Goal: Leave review/rating: Share an evaluation or opinion about a product, service, or content

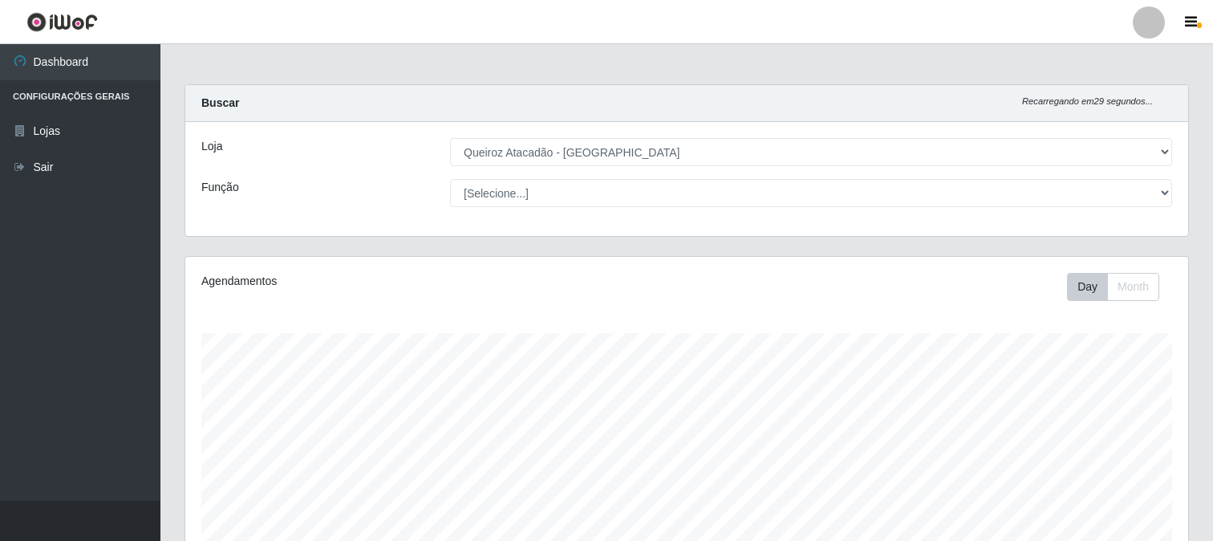
select select "464"
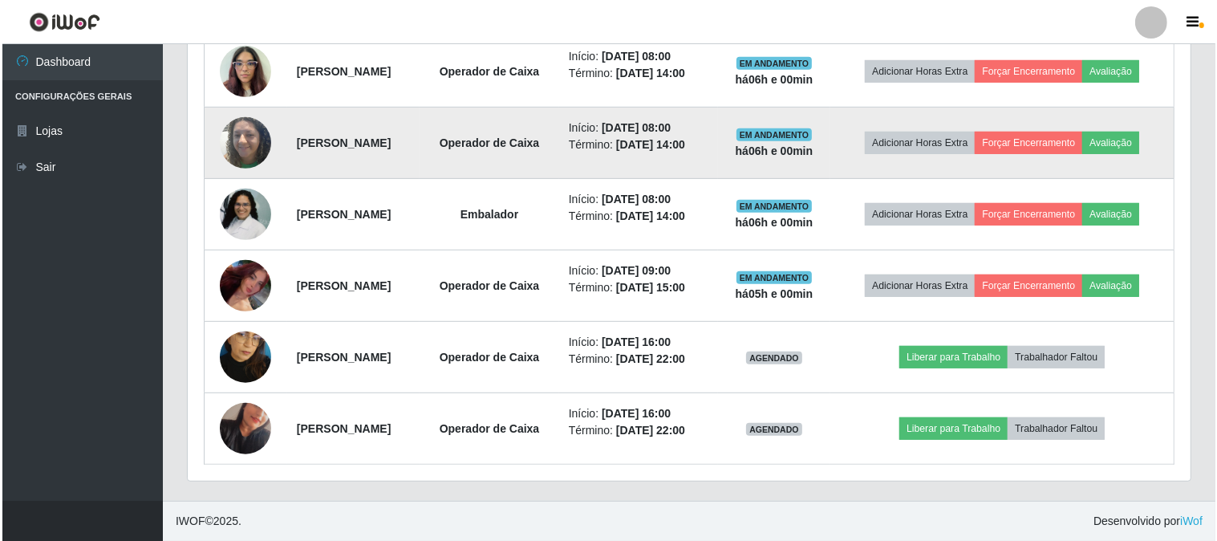
scroll to position [332, 1003]
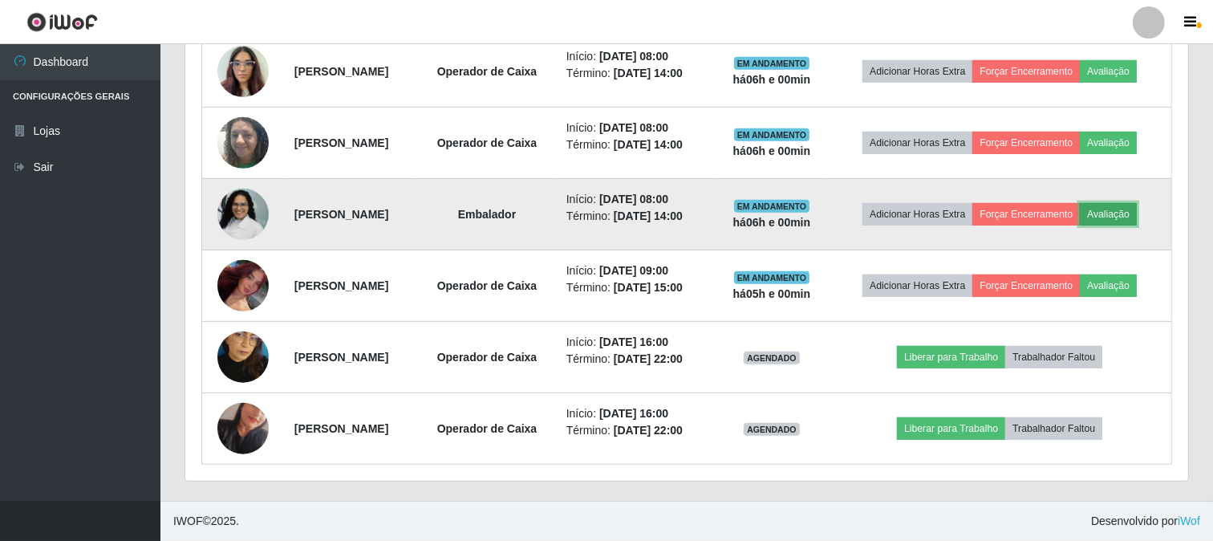
click at [1127, 221] on button "Avaliação" at bounding box center [1108, 214] width 57 height 22
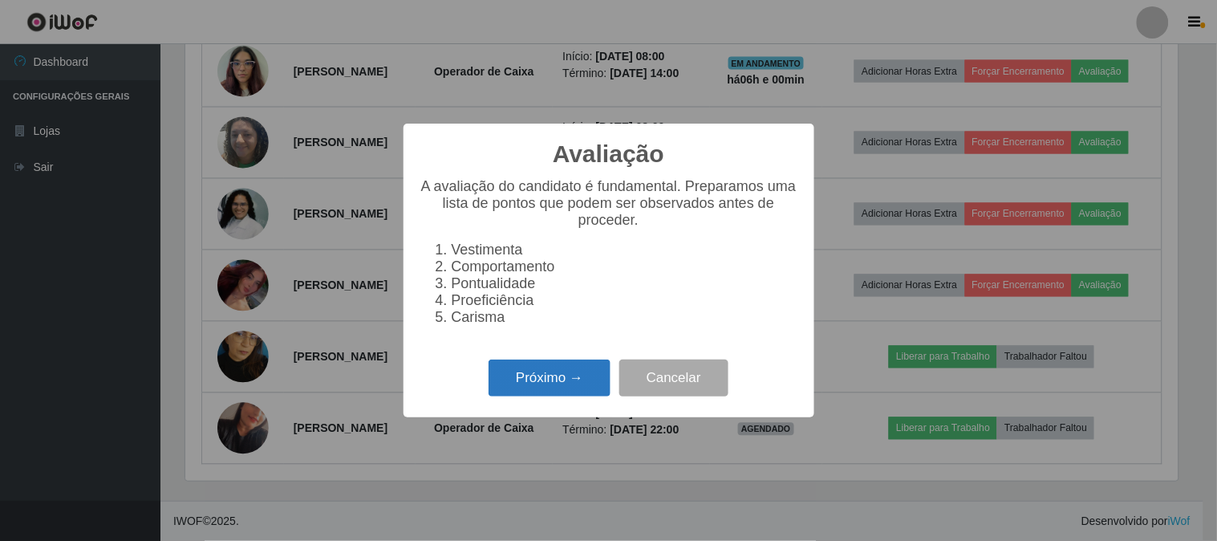
click at [597, 378] on button "Próximo →" at bounding box center [550, 378] width 122 height 38
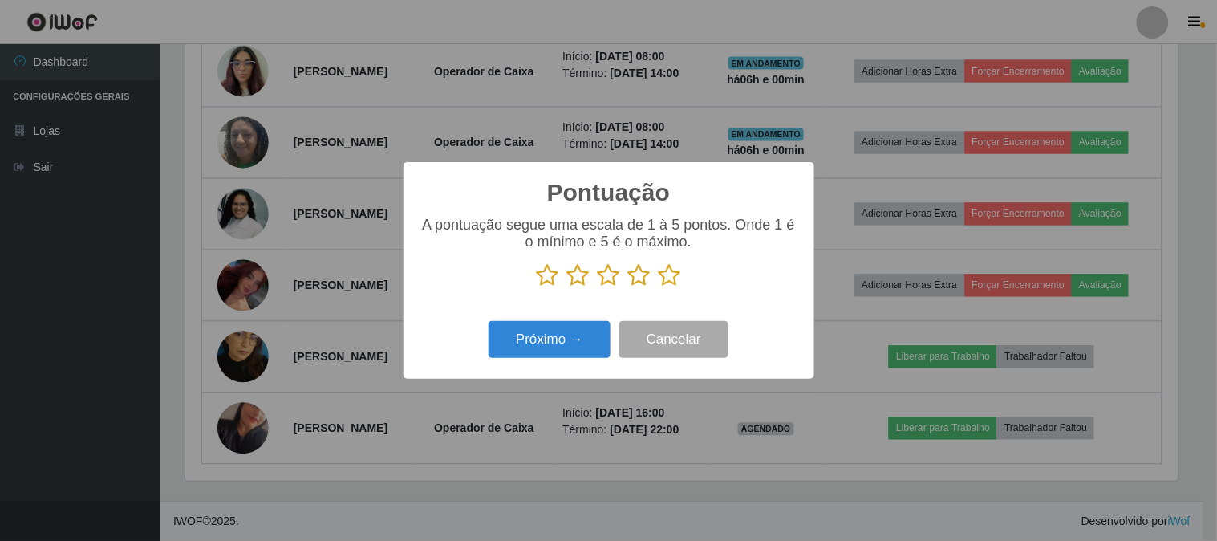
scroll to position [802066, 801405]
click at [661, 283] on icon at bounding box center [670, 275] width 22 height 24
click at [659, 287] on input "radio" at bounding box center [659, 287] width 0 height 0
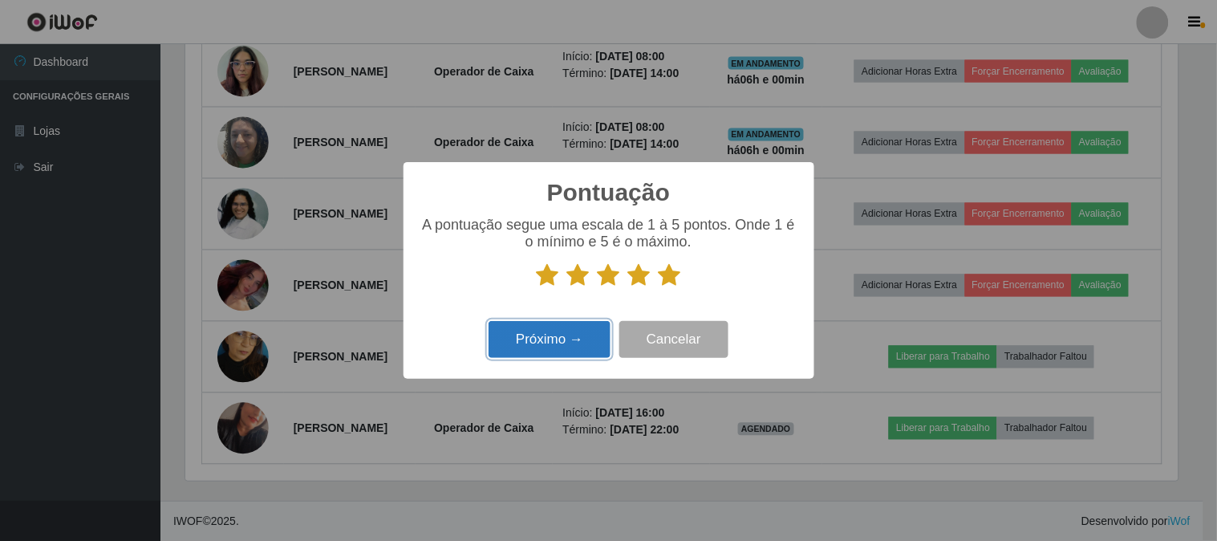
click at [542, 327] on button "Próximo →" at bounding box center [550, 340] width 122 height 38
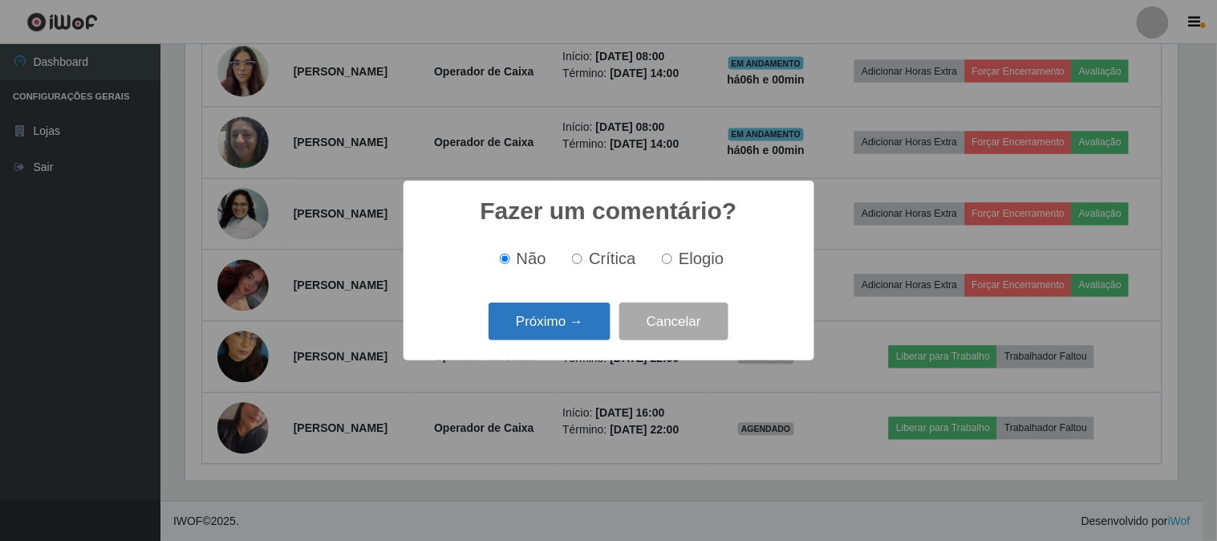
click at [544, 329] on button "Próximo →" at bounding box center [550, 322] width 122 height 38
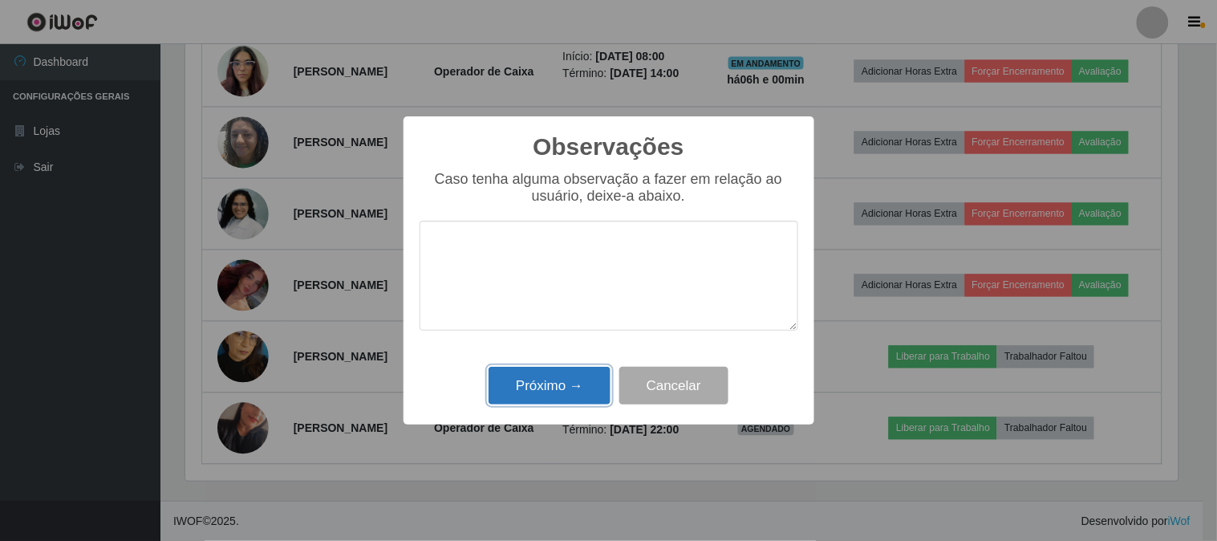
click at [562, 380] on button "Próximo →" at bounding box center [550, 386] width 122 height 38
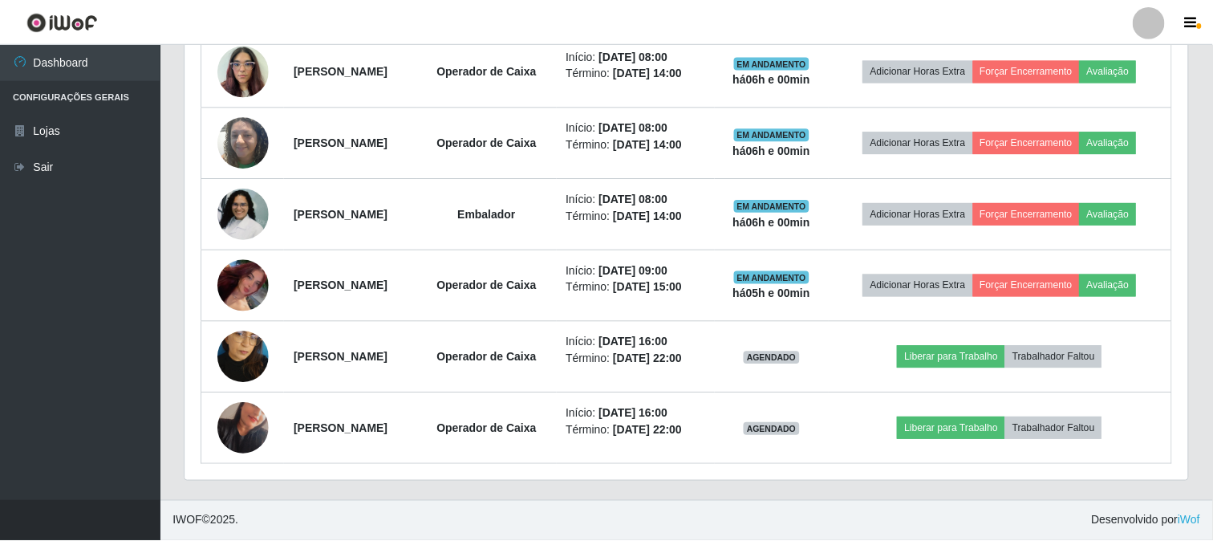
scroll to position [332, 1003]
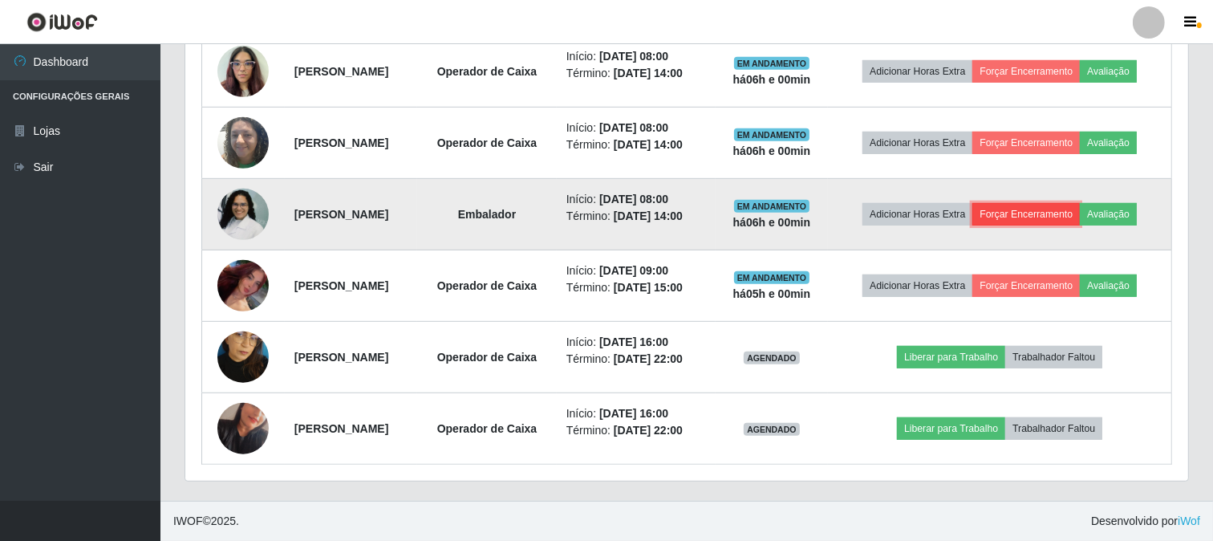
click at [1058, 215] on button "Forçar Encerramento" at bounding box center [1027, 214] width 108 height 22
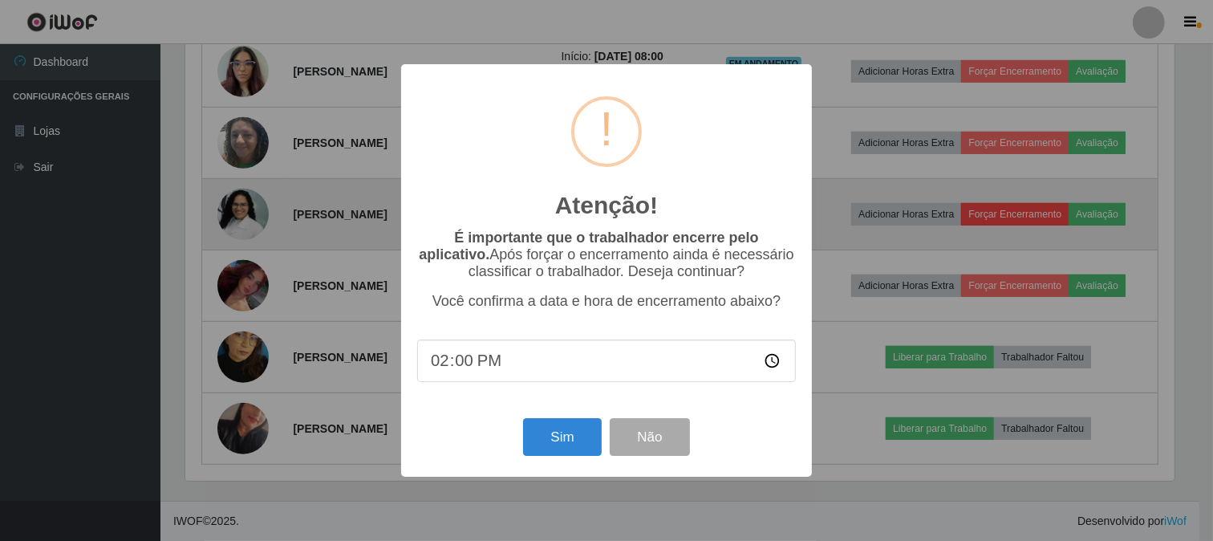
scroll to position [332, 993]
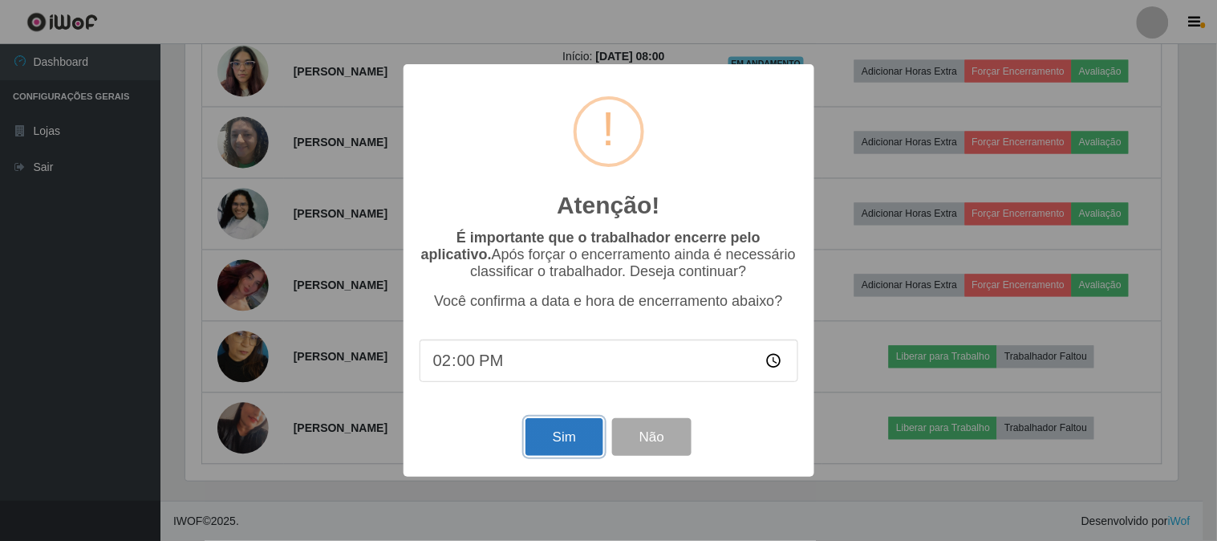
click at [578, 456] on button "Sim" at bounding box center [565, 437] width 78 height 38
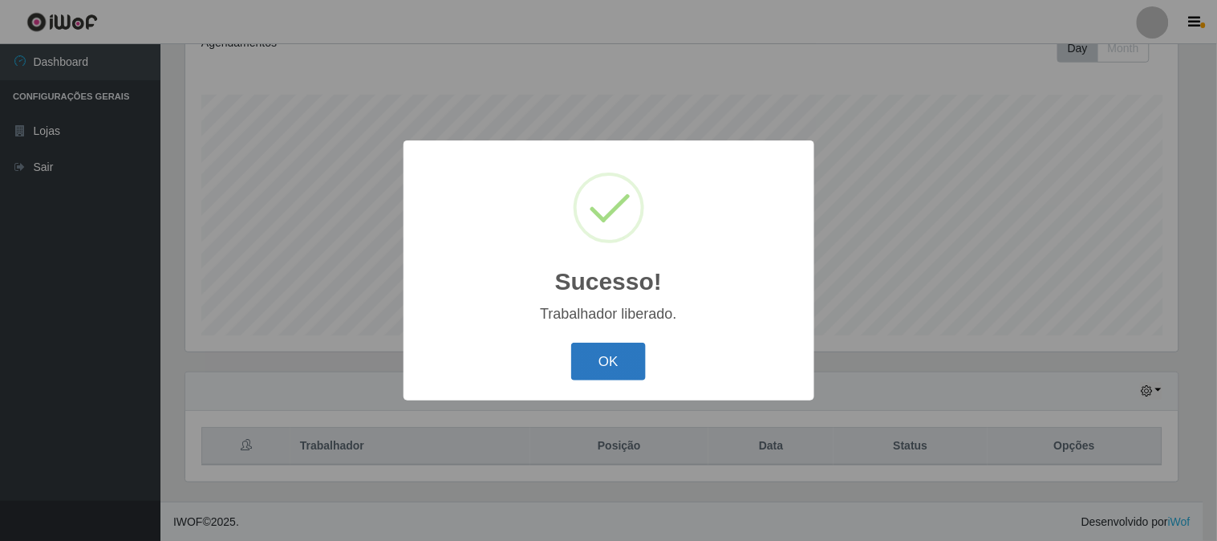
click at [643, 355] on button "OK" at bounding box center [608, 362] width 75 height 38
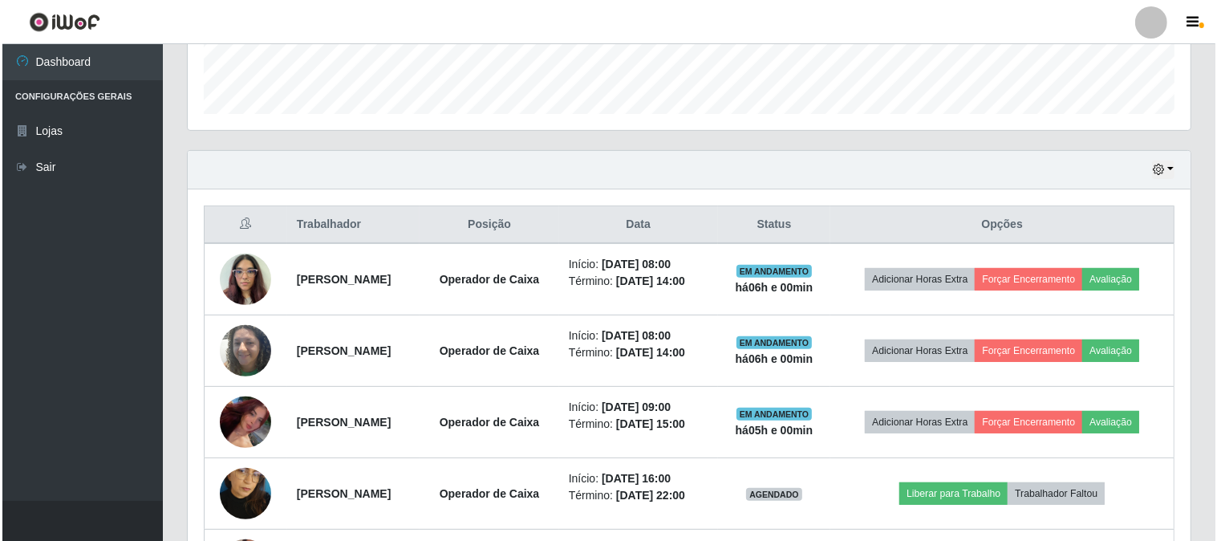
scroll to position [506, 0]
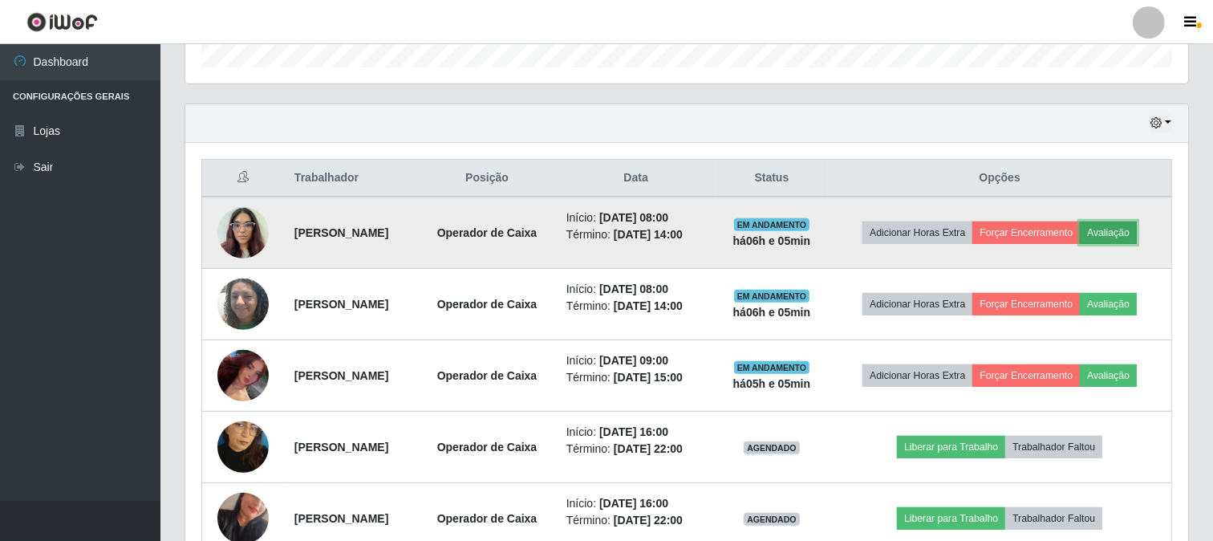
click at [1137, 230] on button "Avaliação" at bounding box center [1108, 232] width 57 height 22
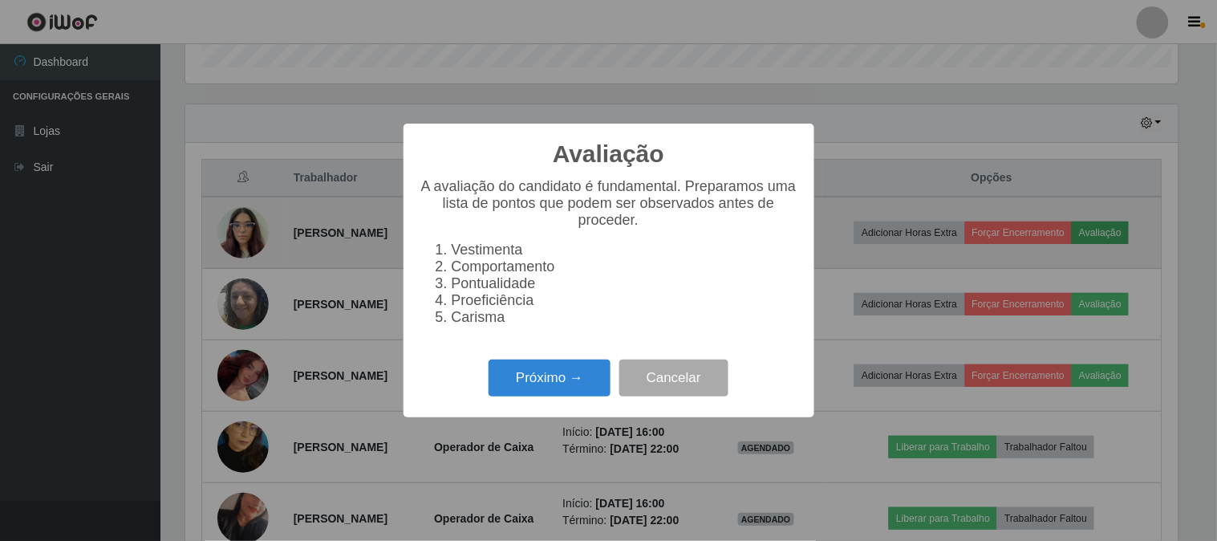
scroll to position [332, 993]
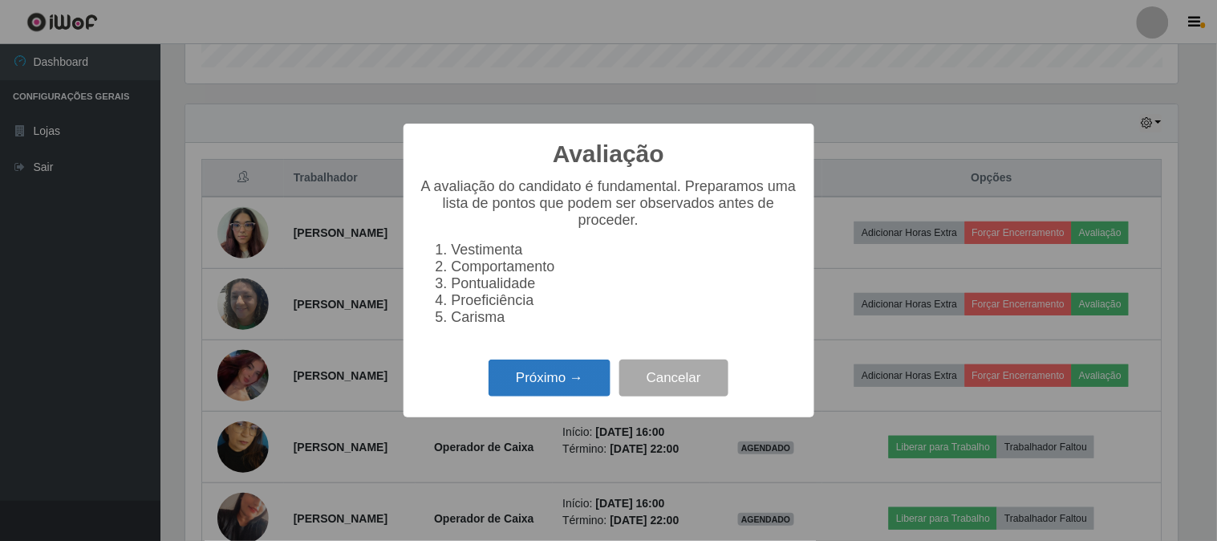
click at [574, 396] on button "Próximo →" at bounding box center [550, 378] width 122 height 38
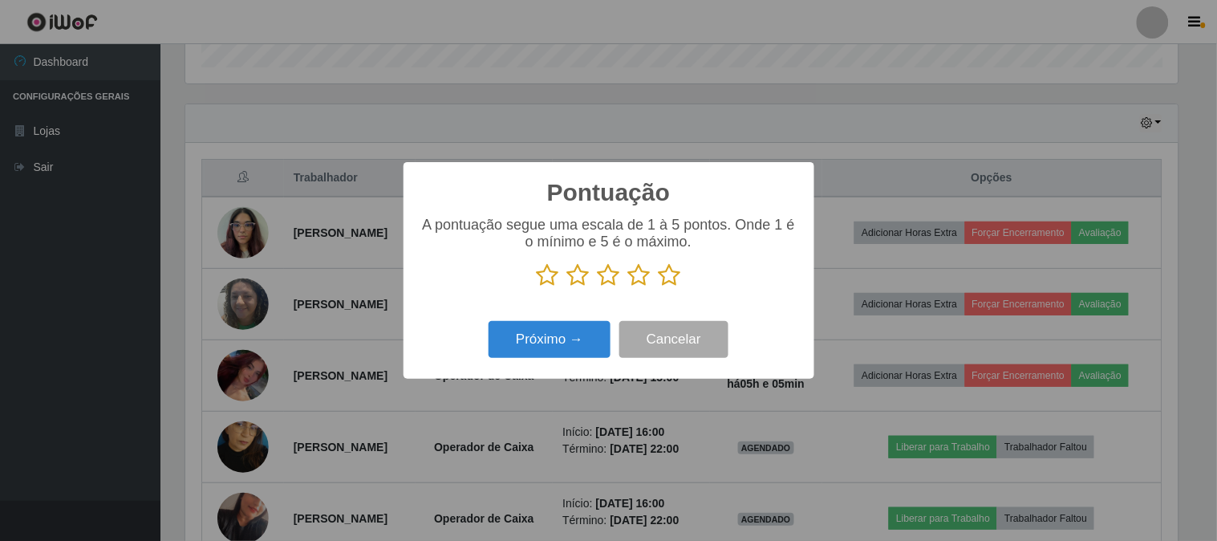
scroll to position [802066, 801405]
click at [675, 274] on icon at bounding box center [670, 275] width 22 height 24
click at [659, 287] on input "radio" at bounding box center [659, 287] width 0 height 0
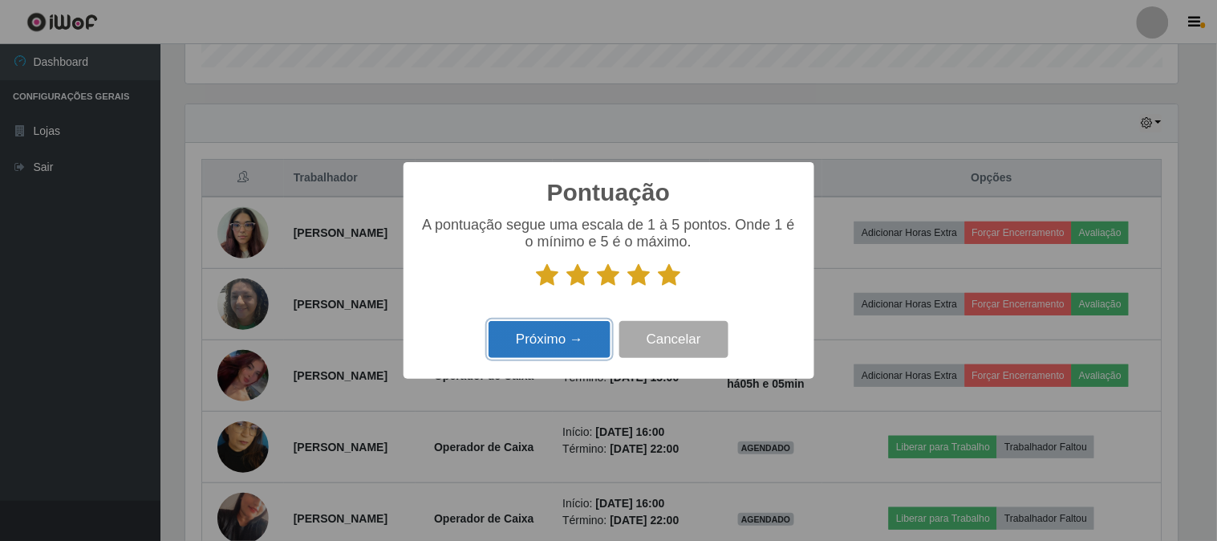
click at [568, 342] on button "Próximo →" at bounding box center [550, 340] width 122 height 38
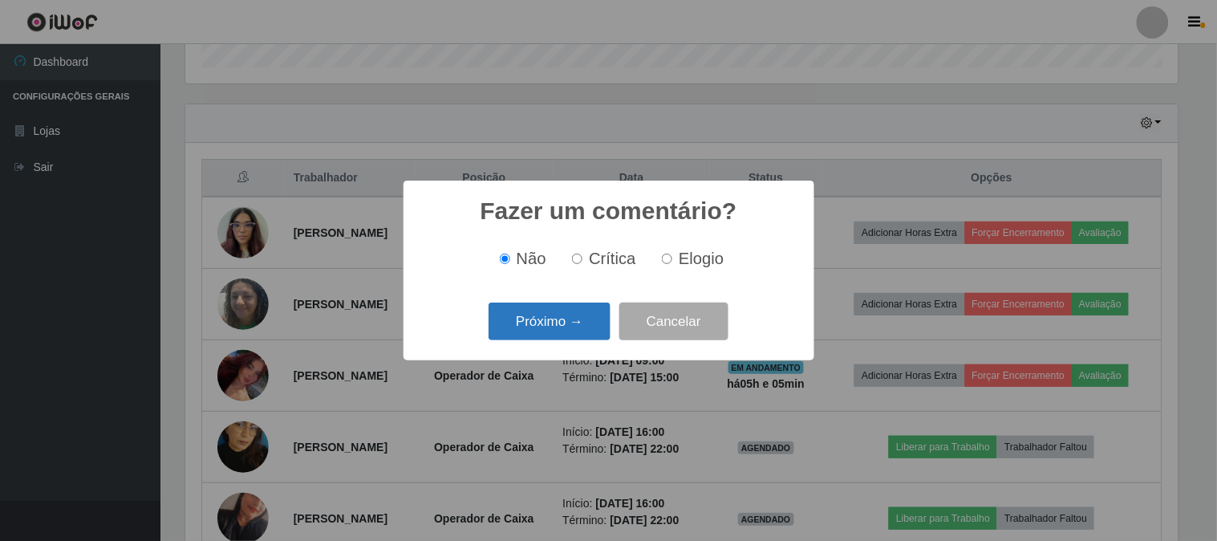
click at [568, 327] on button "Próximo →" at bounding box center [550, 322] width 122 height 38
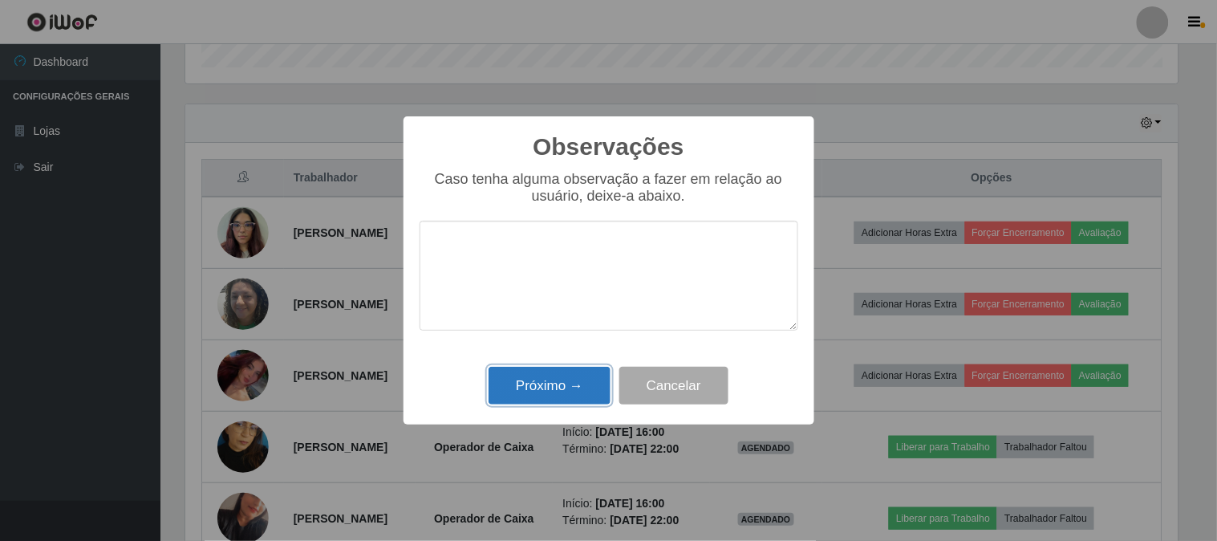
click at [567, 381] on button "Próximo →" at bounding box center [550, 386] width 122 height 38
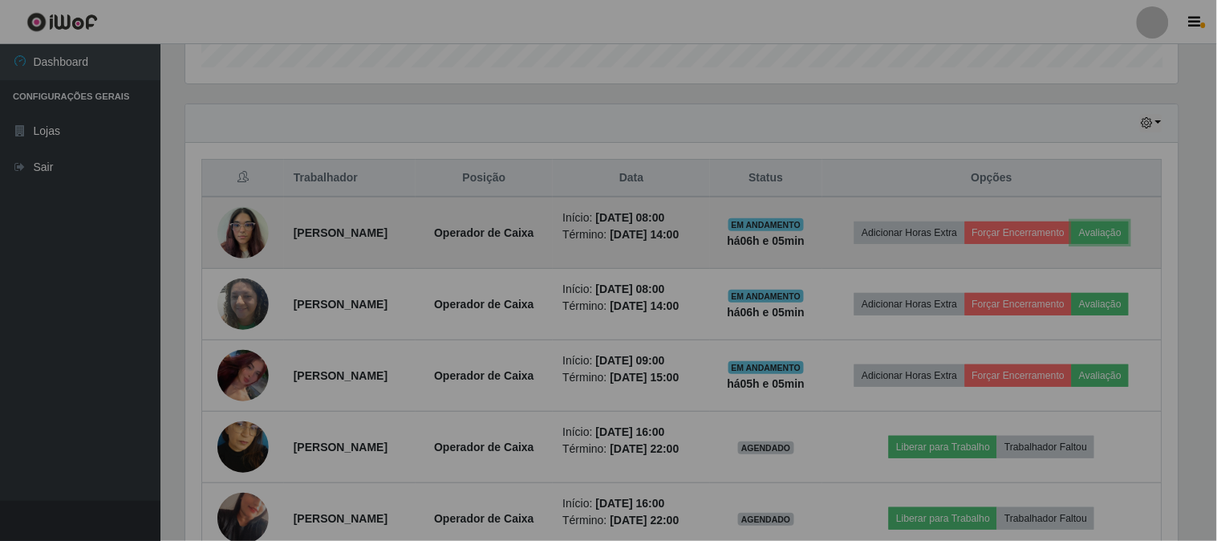
scroll to position [332, 1003]
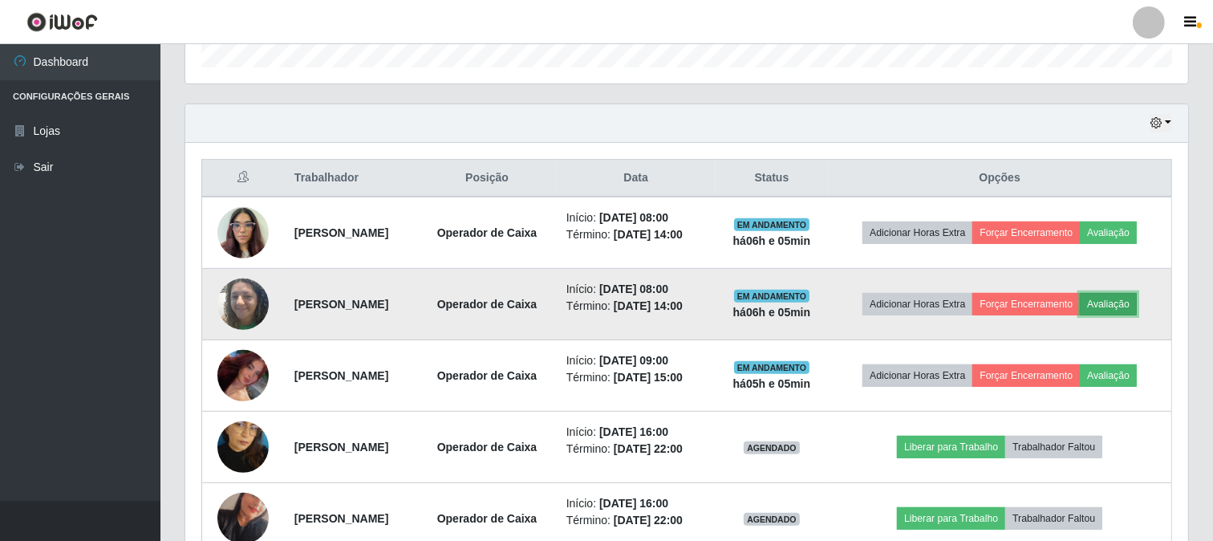
click at [1133, 301] on button "Avaliação" at bounding box center [1108, 304] width 57 height 22
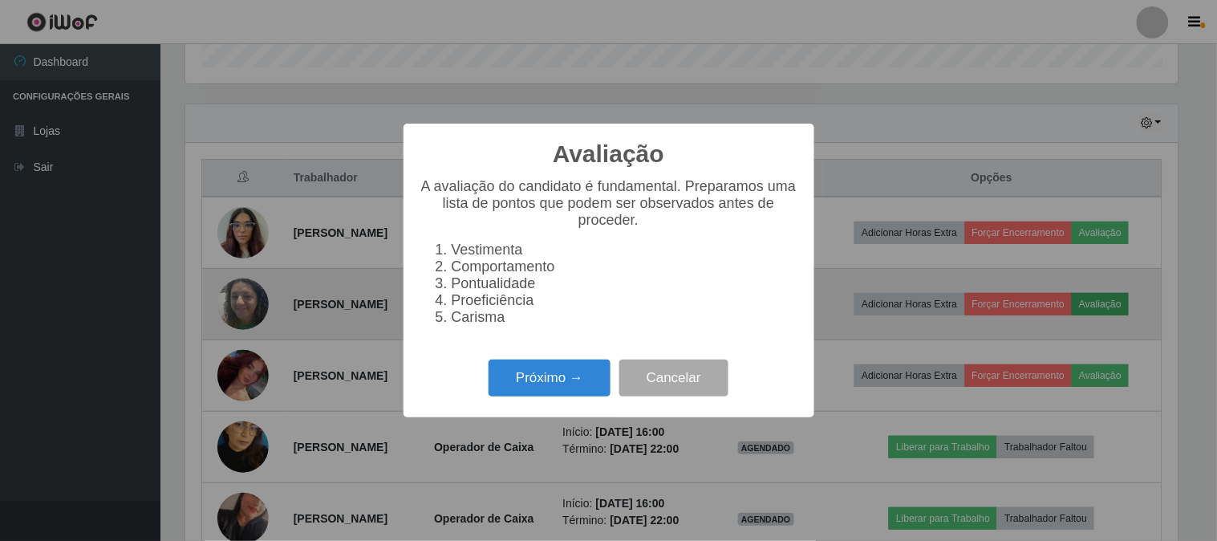
scroll to position [332, 993]
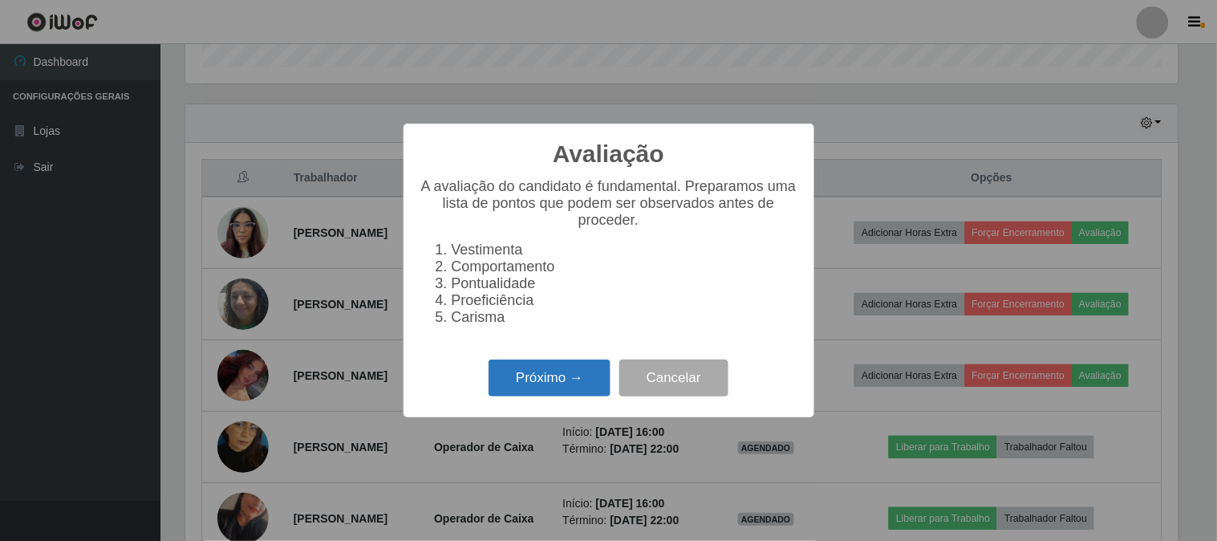
click at [571, 388] on button "Próximo →" at bounding box center [550, 378] width 122 height 38
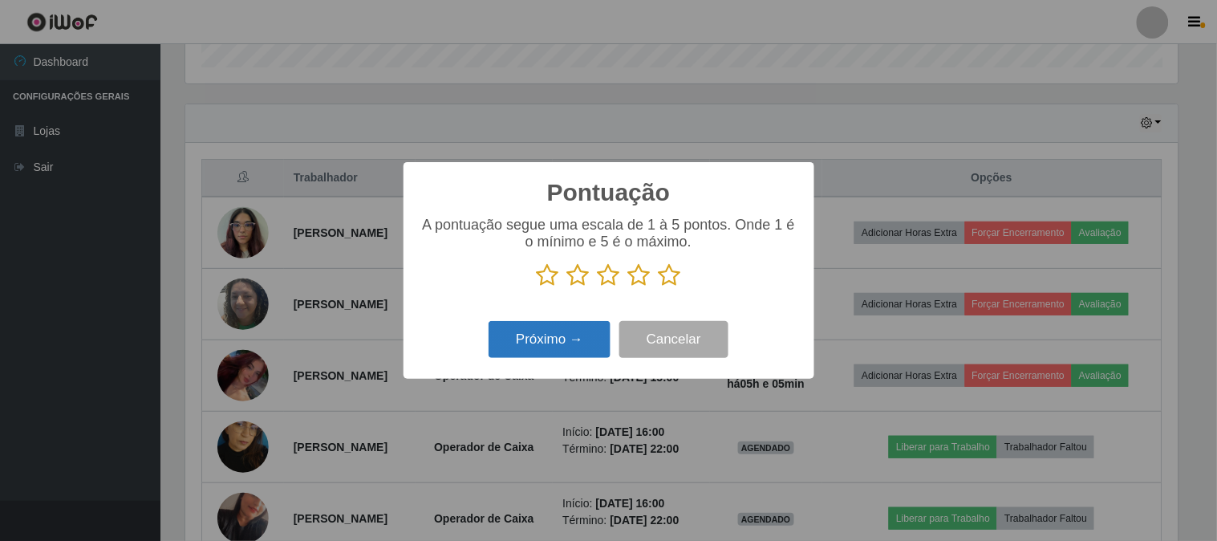
scroll to position [802066, 801405]
click at [671, 275] on icon at bounding box center [670, 275] width 22 height 24
click at [659, 287] on input "radio" at bounding box center [659, 287] width 0 height 0
click at [539, 342] on button "Próximo →" at bounding box center [550, 340] width 122 height 38
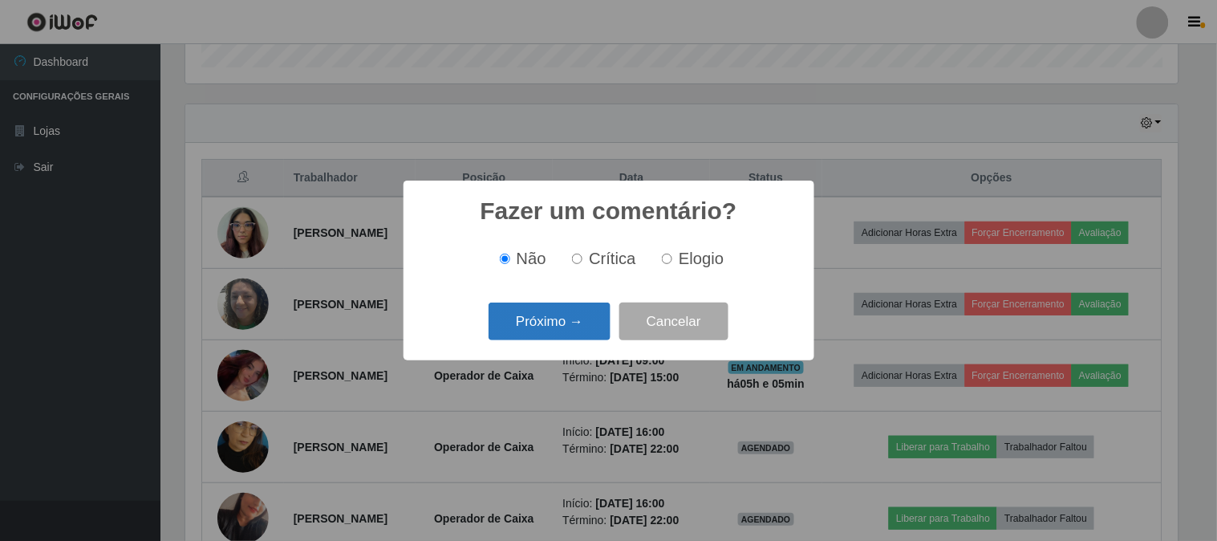
click at [579, 321] on button "Próximo →" at bounding box center [550, 322] width 122 height 38
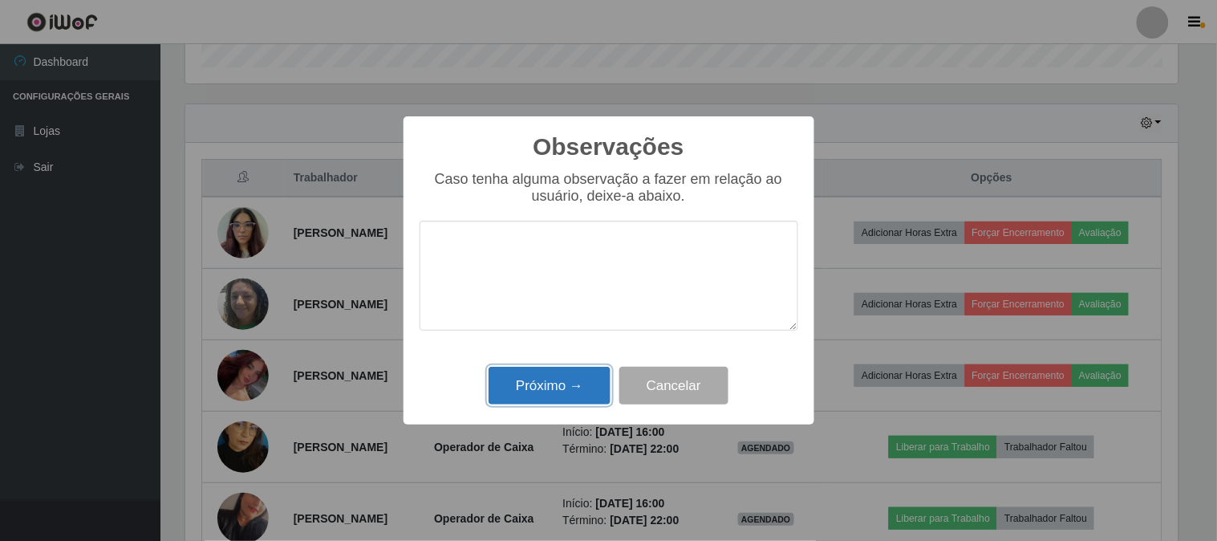
click at [538, 389] on button "Próximo →" at bounding box center [550, 386] width 122 height 38
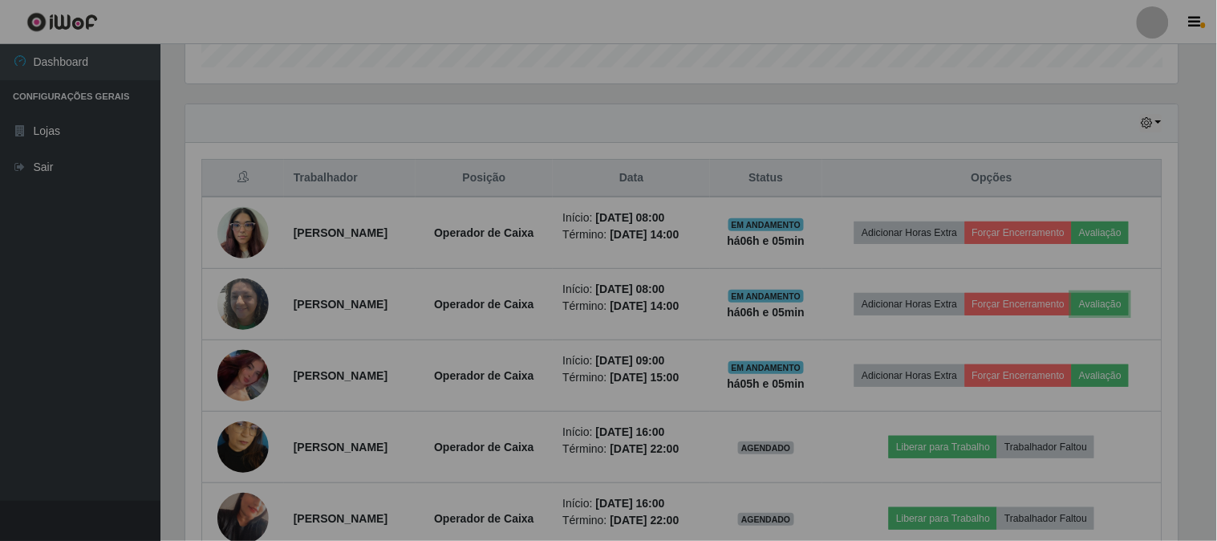
scroll to position [332, 1003]
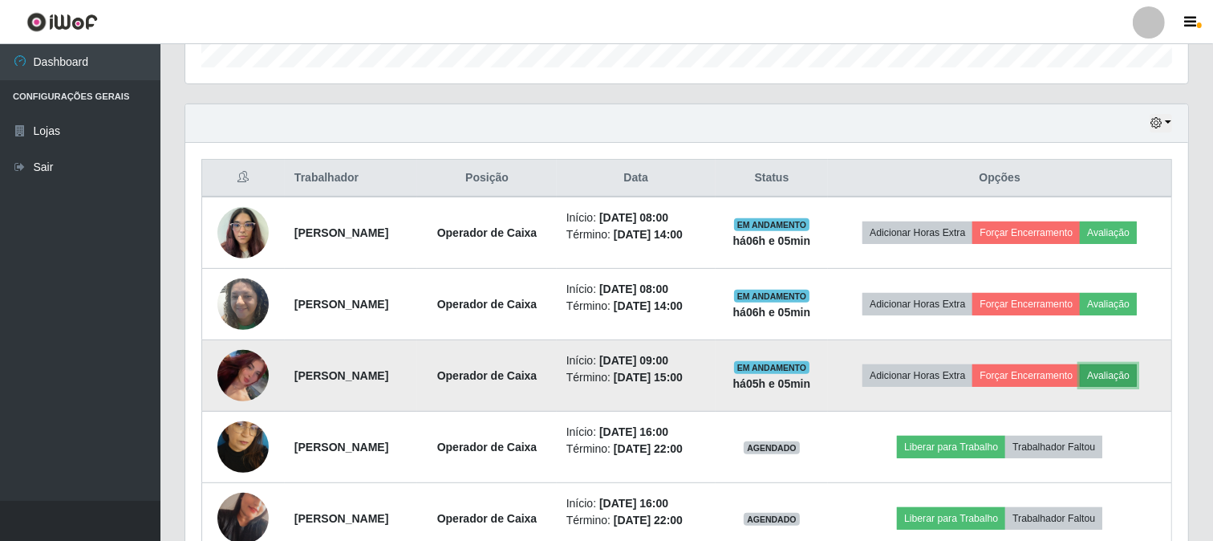
click at [1122, 371] on button "Avaliação" at bounding box center [1108, 375] width 57 height 22
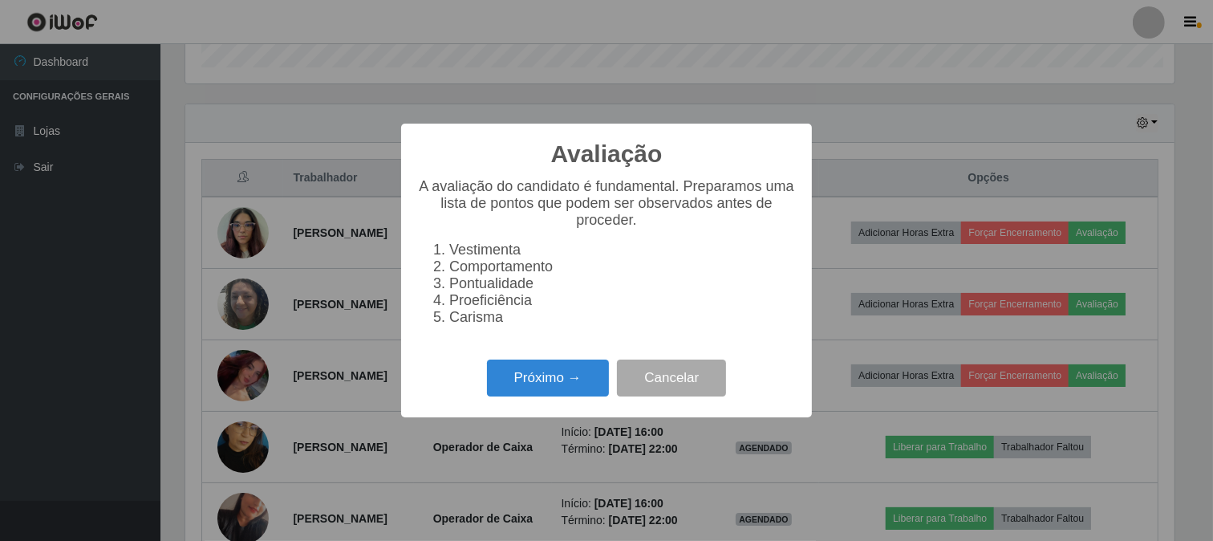
scroll to position [332, 993]
click at [664, 384] on button "Cancelar" at bounding box center [673, 378] width 109 height 38
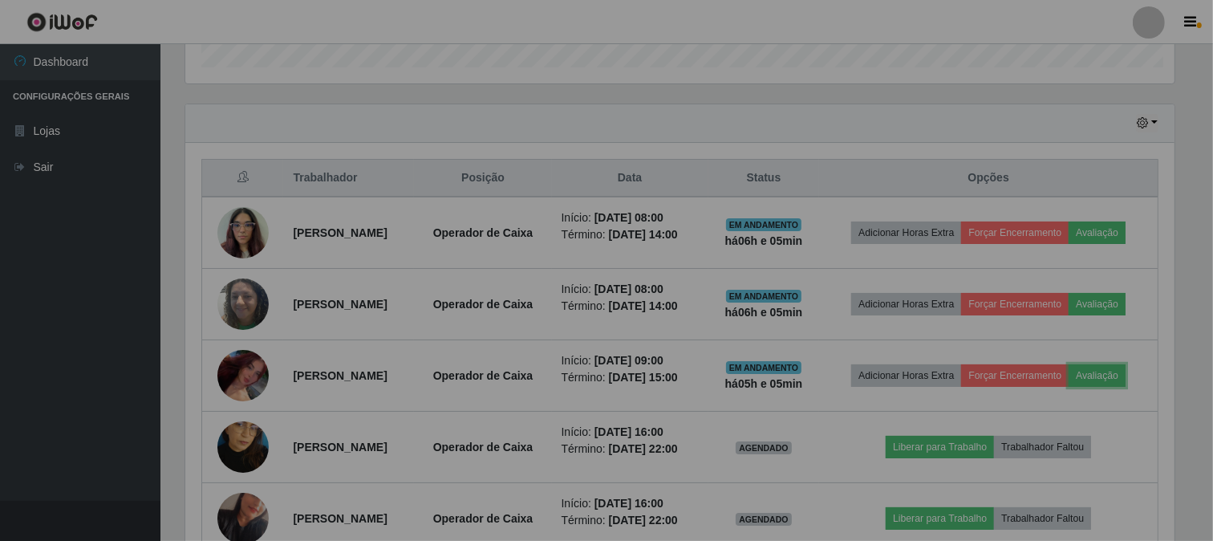
scroll to position [332, 1003]
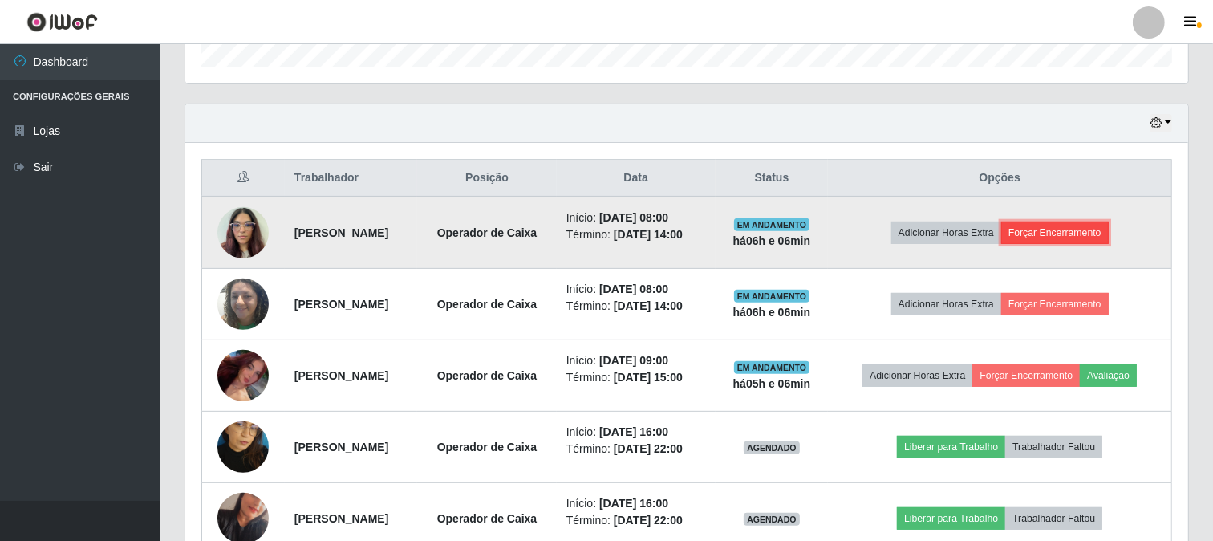
click at [1051, 239] on button "Forçar Encerramento" at bounding box center [1055, 232] width 108 height 22
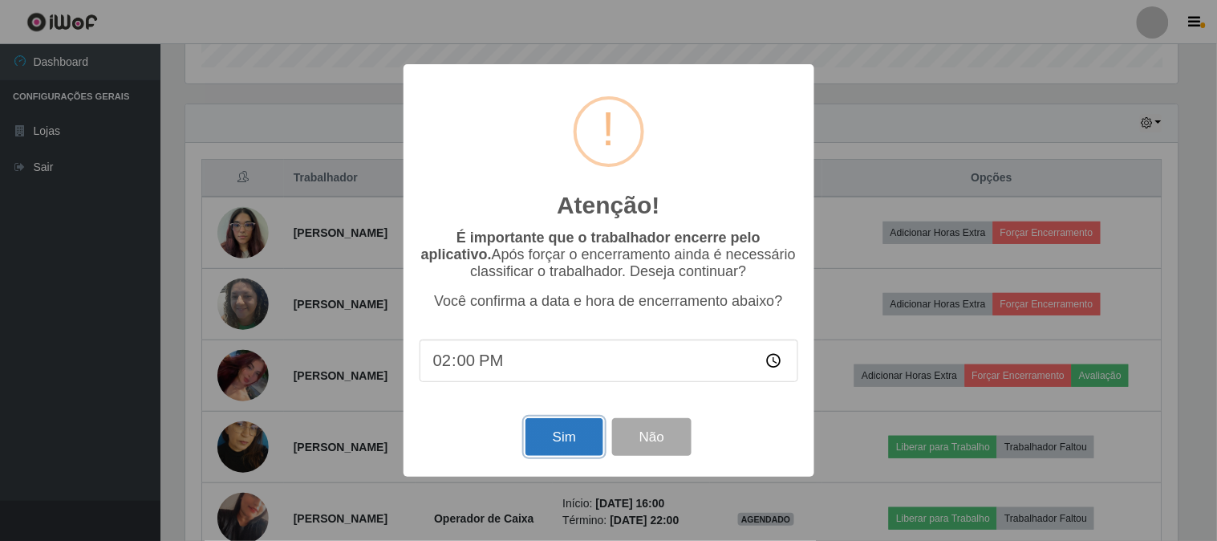
click at [563, 446] on button "Sim" at bounding box center [565, 437] width 78 height 38
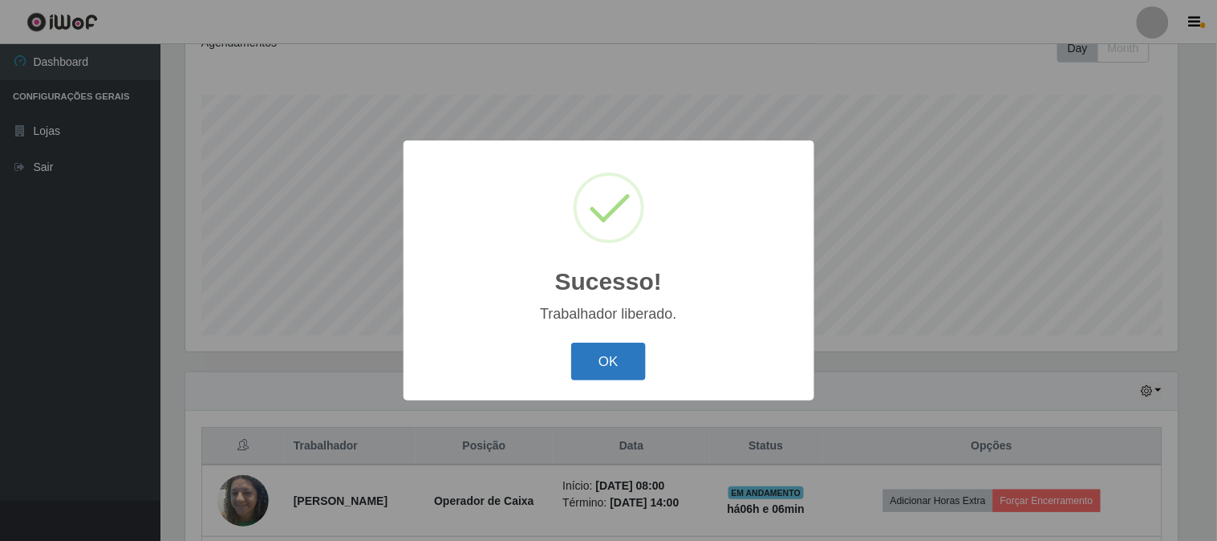
click at [597, 359] on button "OK" at bounding box center [608, 362] width 75 height 38
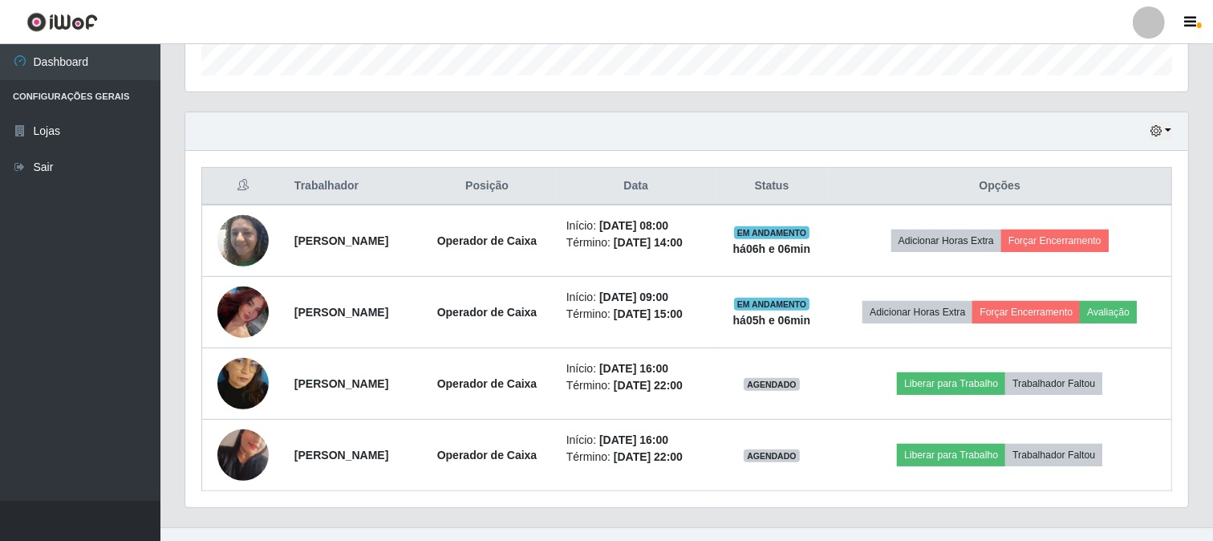
scroll to position [506, 0]
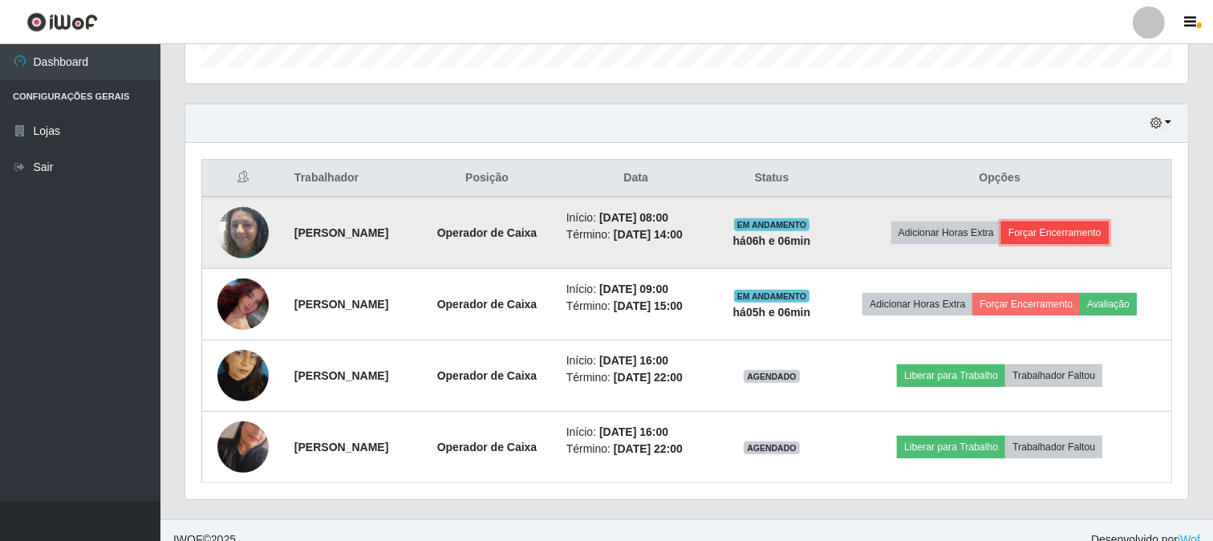
click at [1085, 229] on button "Forçar Encerramento" at bounding box center [1055, 232] width 108 height 22
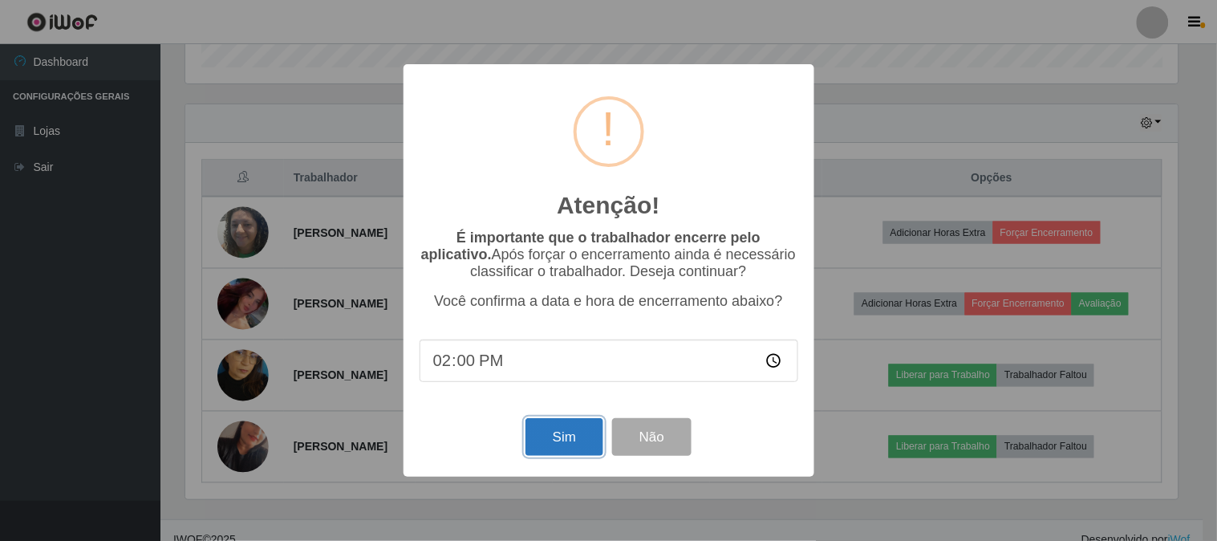
click at [554, 443] on button "Sim" at bounding box center [565, 437] width 78 height 38
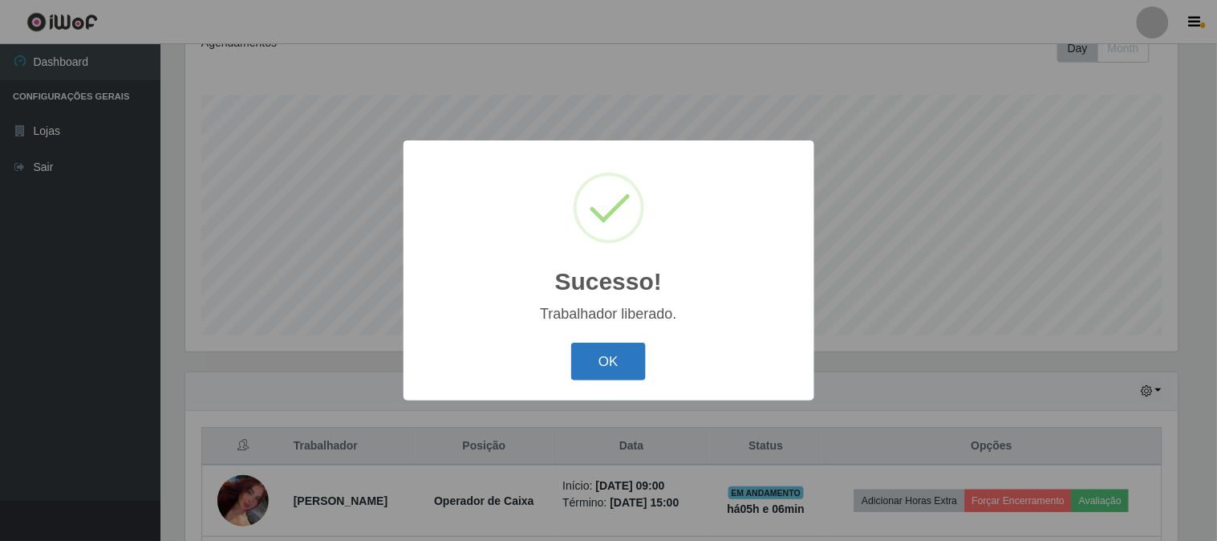
click at [634, 359] on button "OK" at bounding box center [608, 362] width 75 height 38
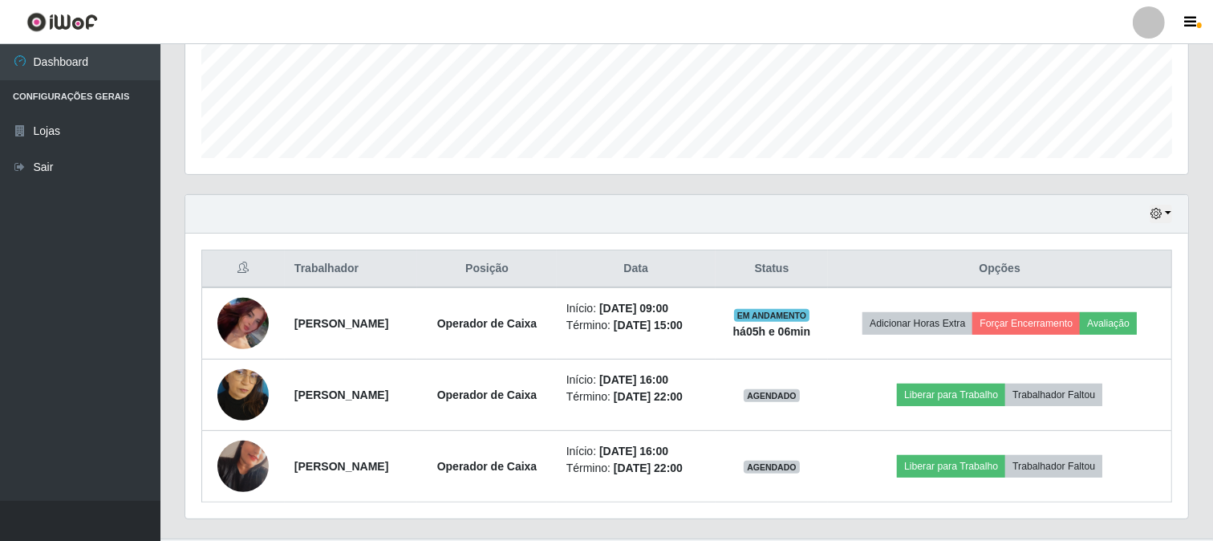
scroll to position [453, 0]
